Goal: Contribute content

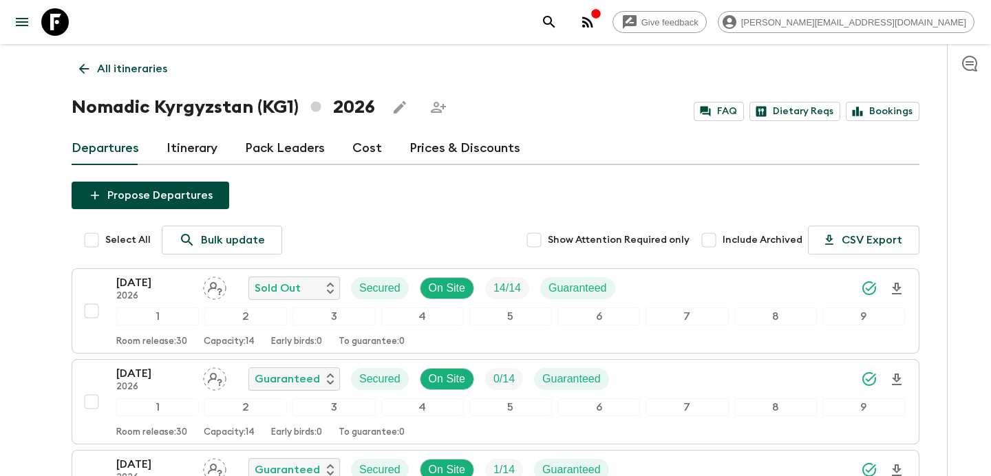
click at [144, 66] on p "All itineraries" at bounding box center [132, 69] width 70 height 17
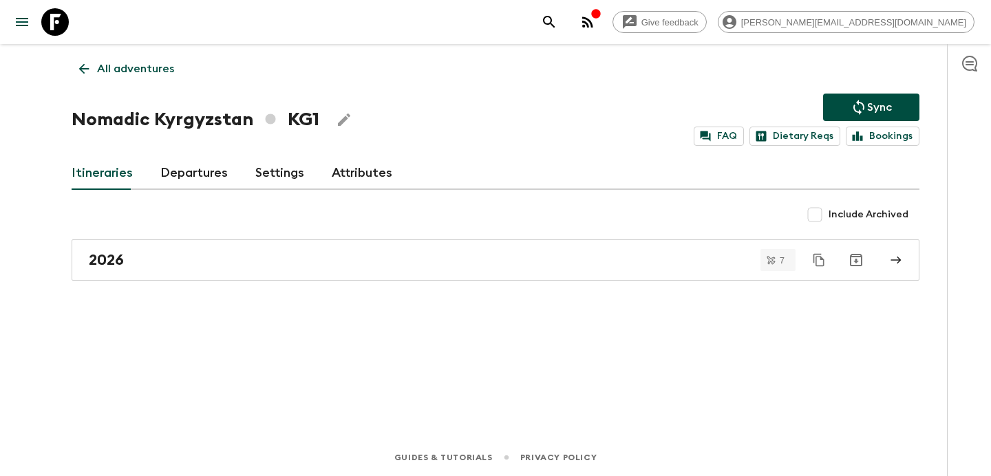
click at [144, 66] on p "All adventures" at bounding box center [135, 69] width 77 height 17
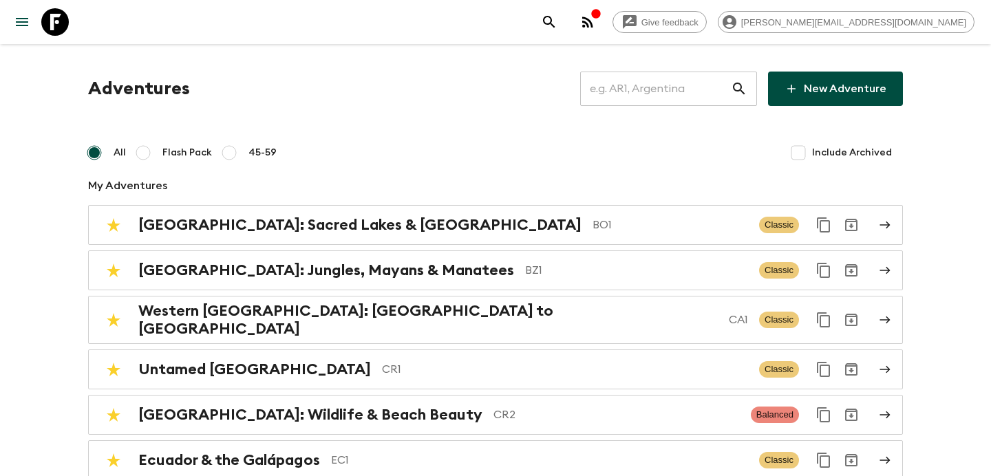
click at [644, 96] on input "text" at bounding box center [655, 89] width 151 height 39
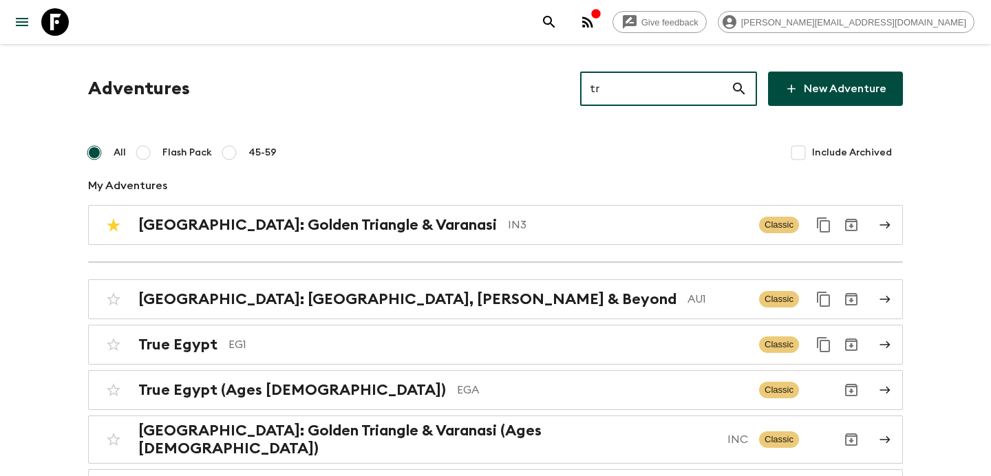
type input "tr1"
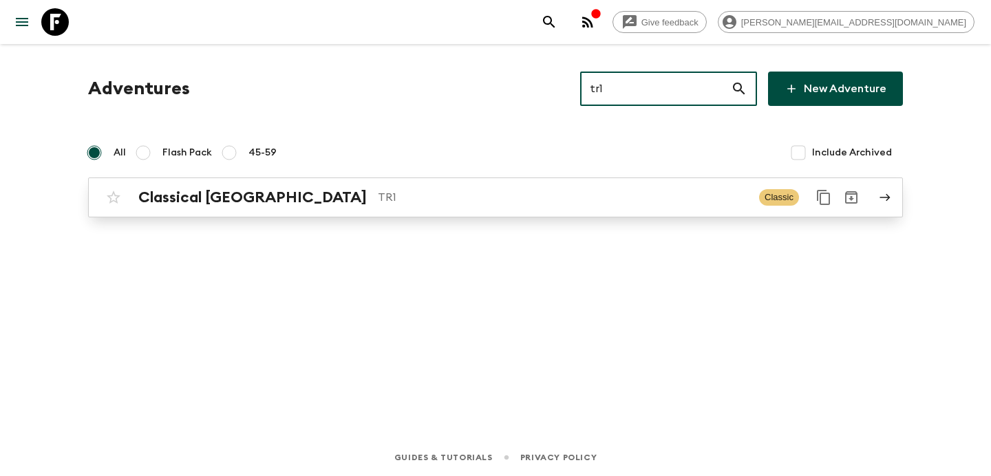
click at [419, 215] on link "Classical Türkiye TR1 Classic" at bounding box center [495, 198] width 815 height 40
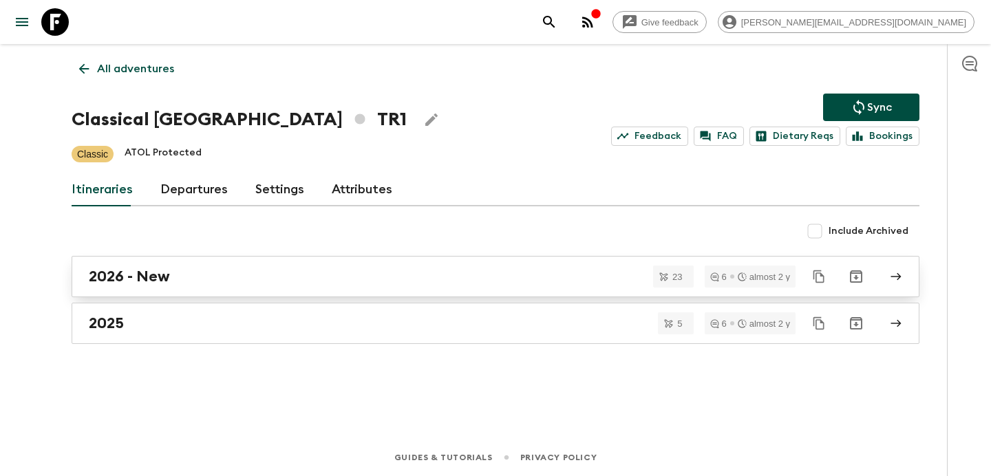
click at [298, 281] on div "2026 - New" at bounding box center [483, 277] width 788 height 18
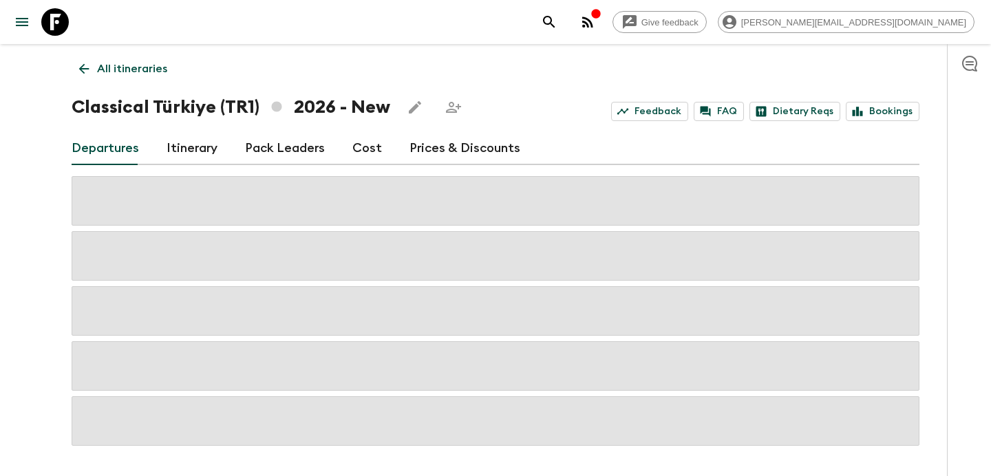
click at [204, 150] on link "Itinerary" at bounding box center [192, 148] width 51 height 33
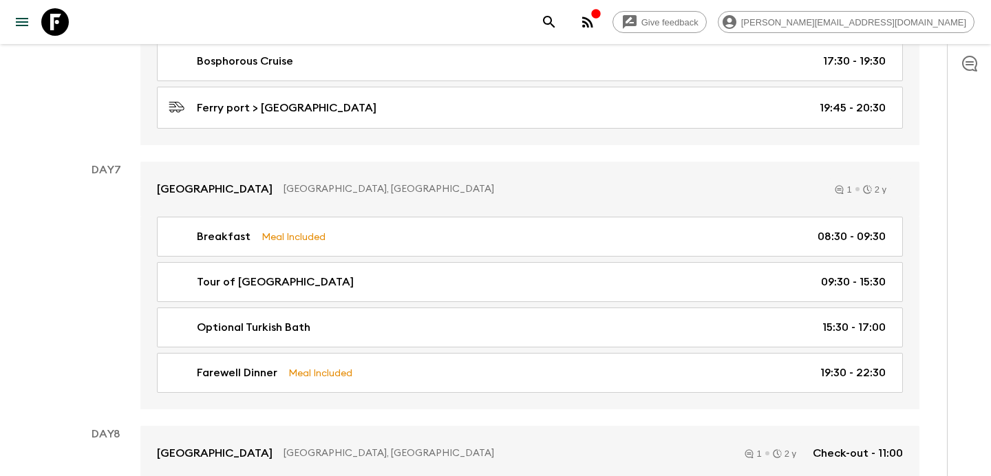
scroll to position [2644, 0]
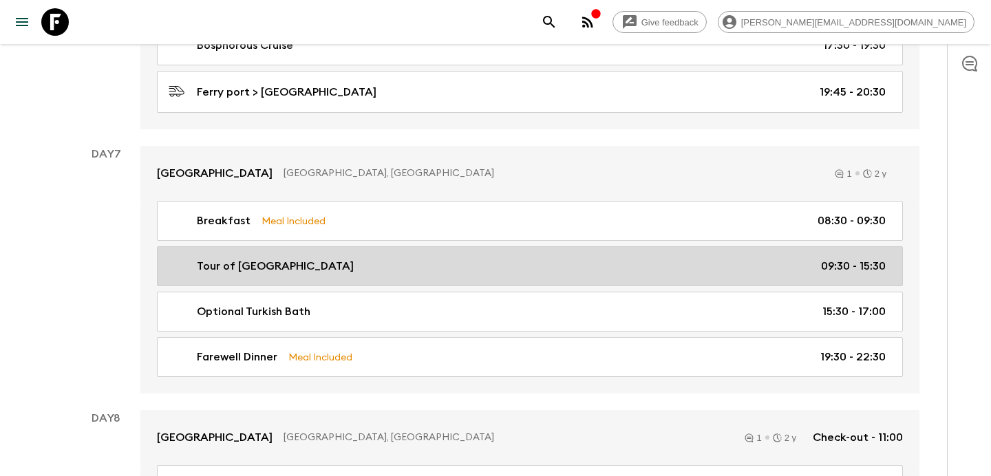
click at [373, 260] on div "Tour of [GEOGRAPHIC_DATA] 09:30 - 15:30" at bounding box center [527, 266] width 717 height 17
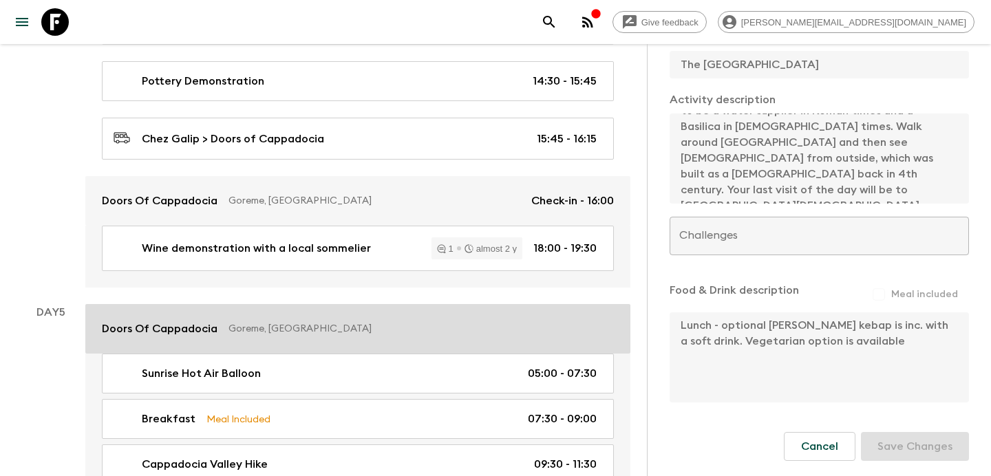
scroll to position [1670, 0]
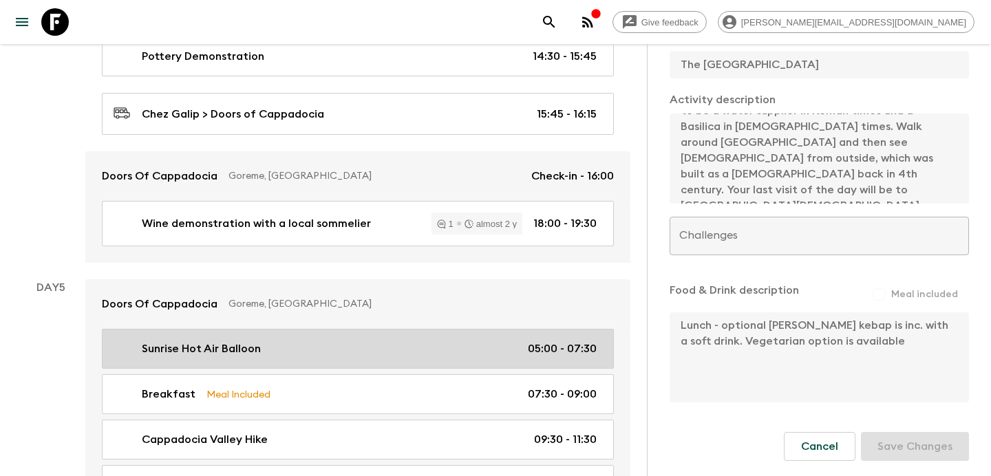
click at [319, 329] on link "Sunrise Hot Air Balloon 05:00 - 07:30" at bounding box center [358, 349] width 512 height 40
type input "Sunrise Hot Air Balloon"
type input "Sunrise hot air balloon ride"
type input "Cappadocian Valley"
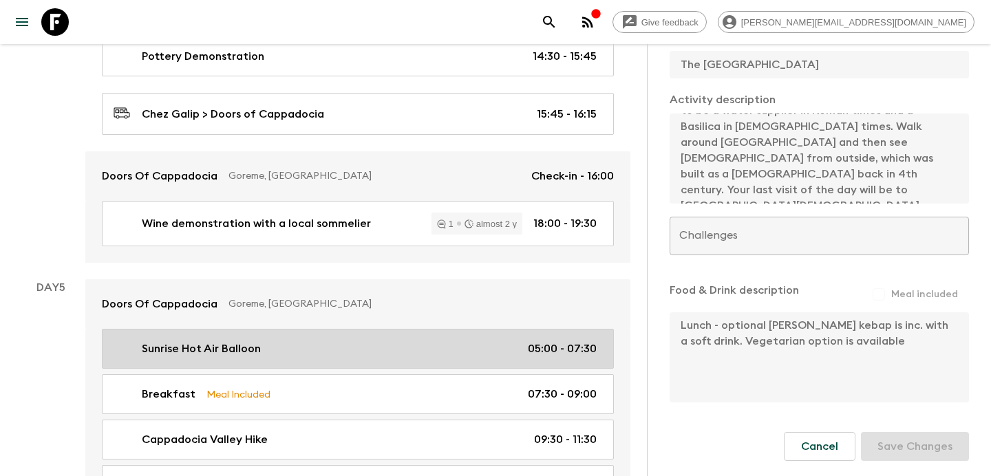
type textarea "Enjoy taking a hot air balloon over the otherworldly Cappadocian landscape. The…"
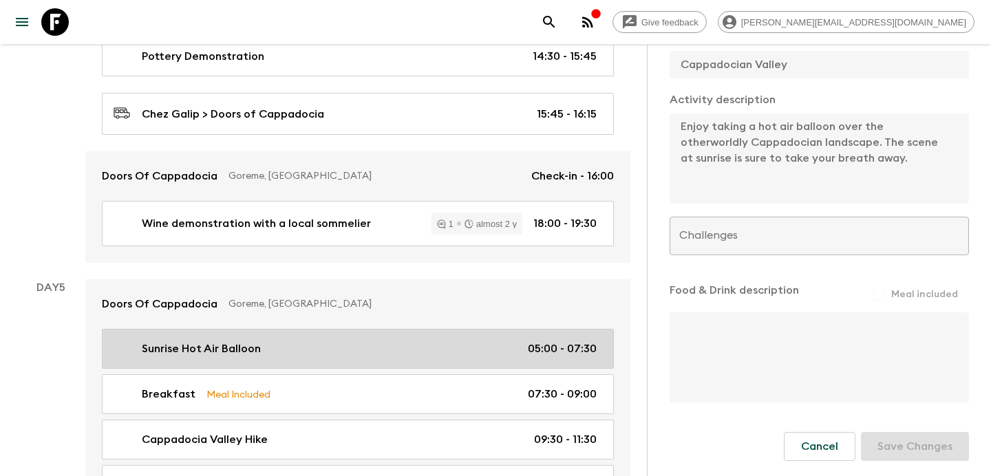
type input "Day 5"
type input "05:00"
type input "Day 5"
type input "07:30"
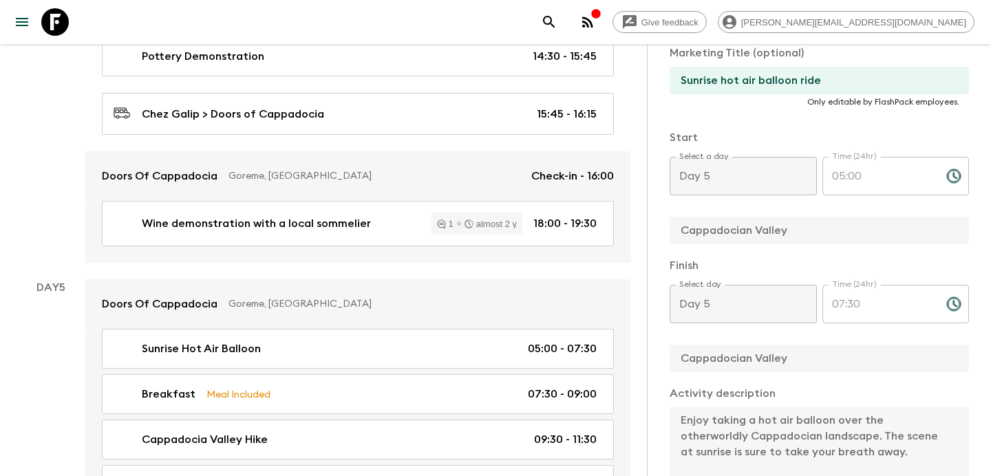
scroll to position [253, 0]
